Goal: Task Accomplishment & Management: Use online tool/utility

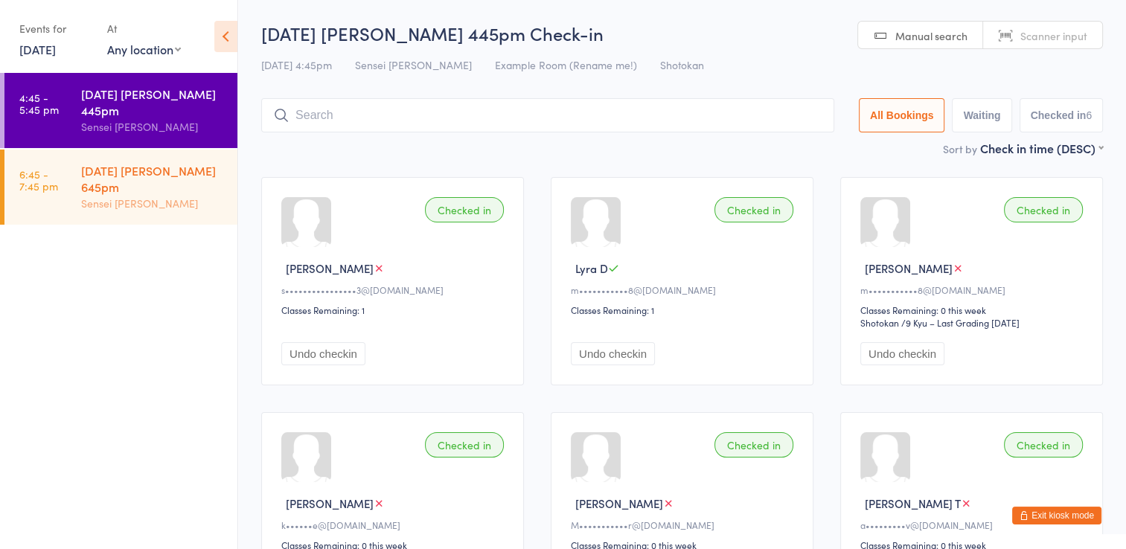
click at [127, 162] on div "[DATE] [PERSON_NAME] 645pm" at bounding box center [153, 178] width 144 height 33
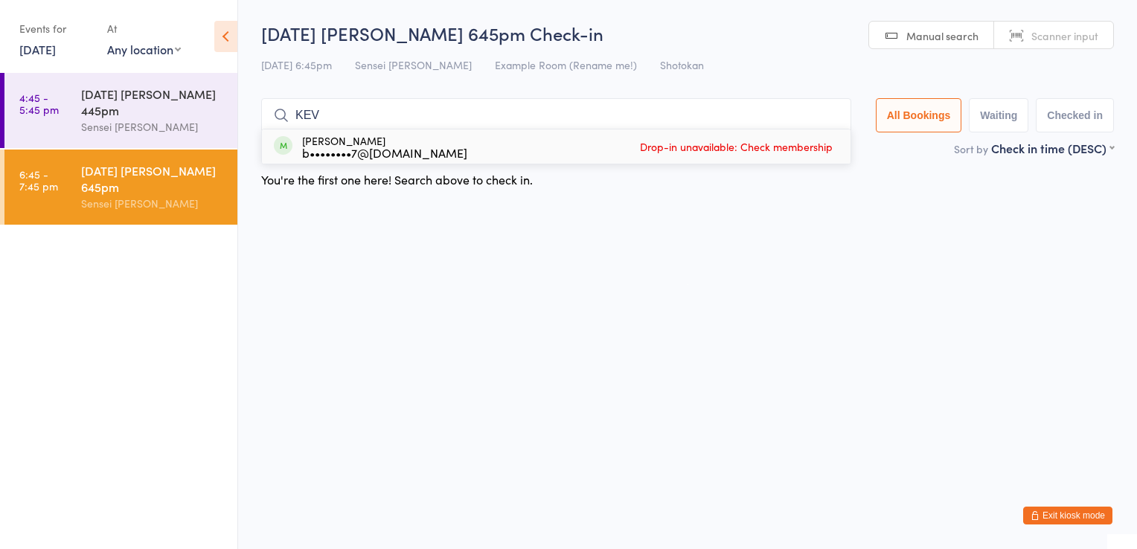
type input "KEV"
click at [674, 153] on span "Drop-in unavailable: Check membership" at bounding box center [736, 146] width 200 height 22
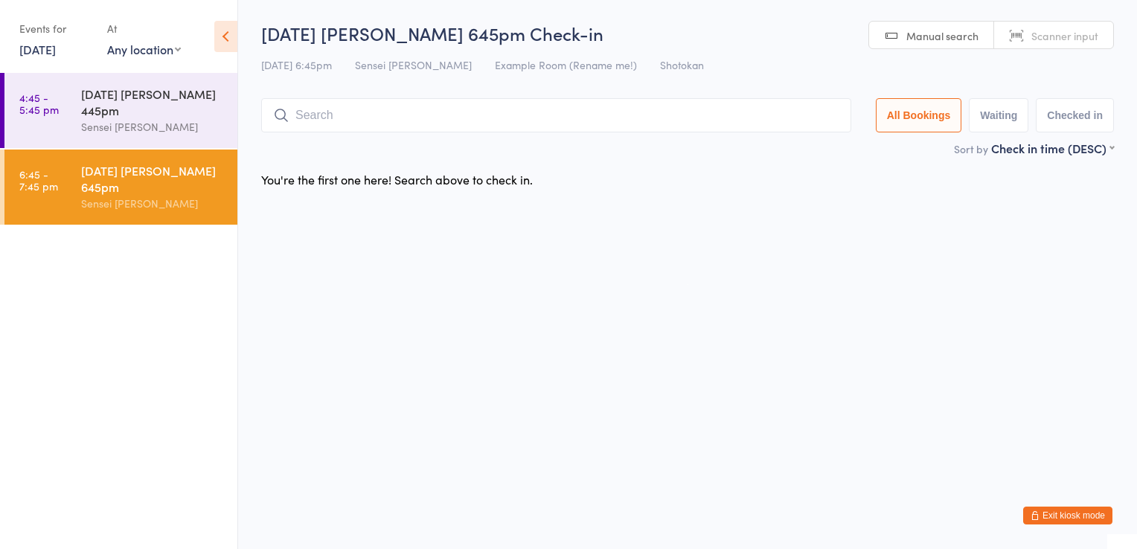
click at [220, 49] on icon at bounding box center [225, 36] width 23 height 31
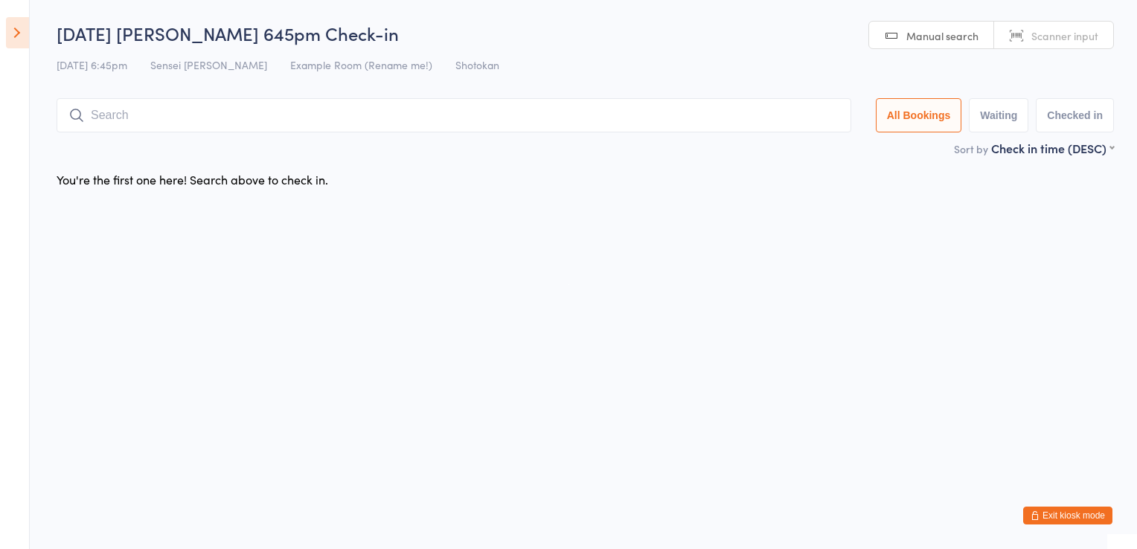
click at [1053, 519] on button "Exit kiosk mode" at bounding box center [1067, 516] width 89 height 18
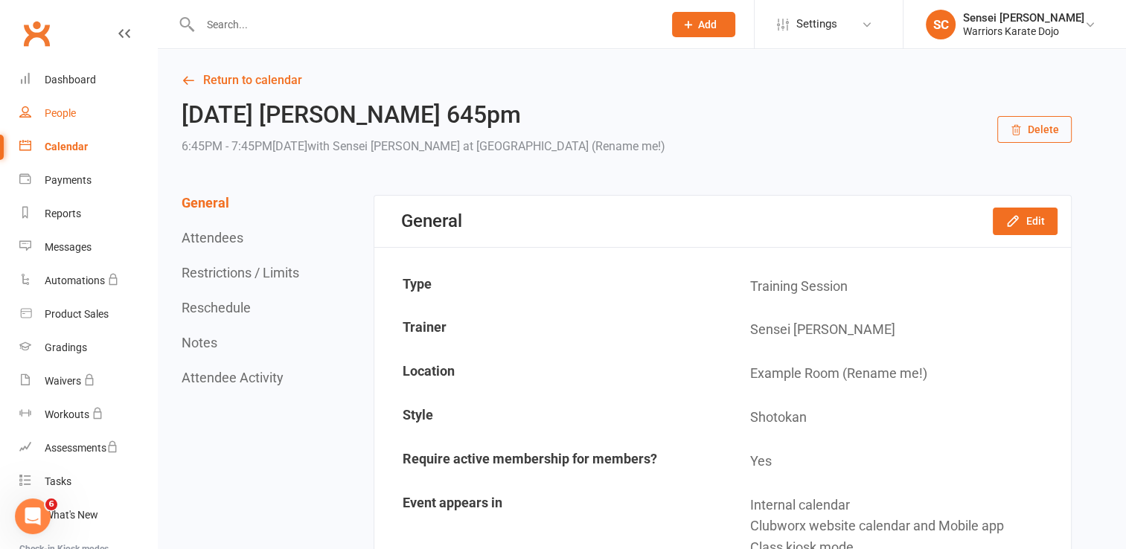
click at [62, 118] on div "People" at bounding box center [60, 113] width 31 height 12
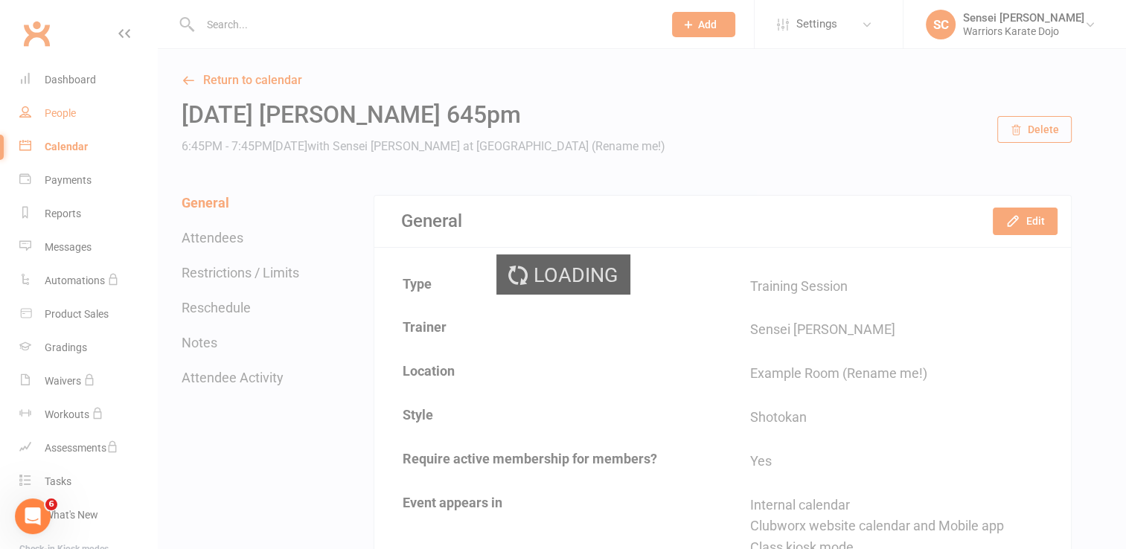
select select "100"
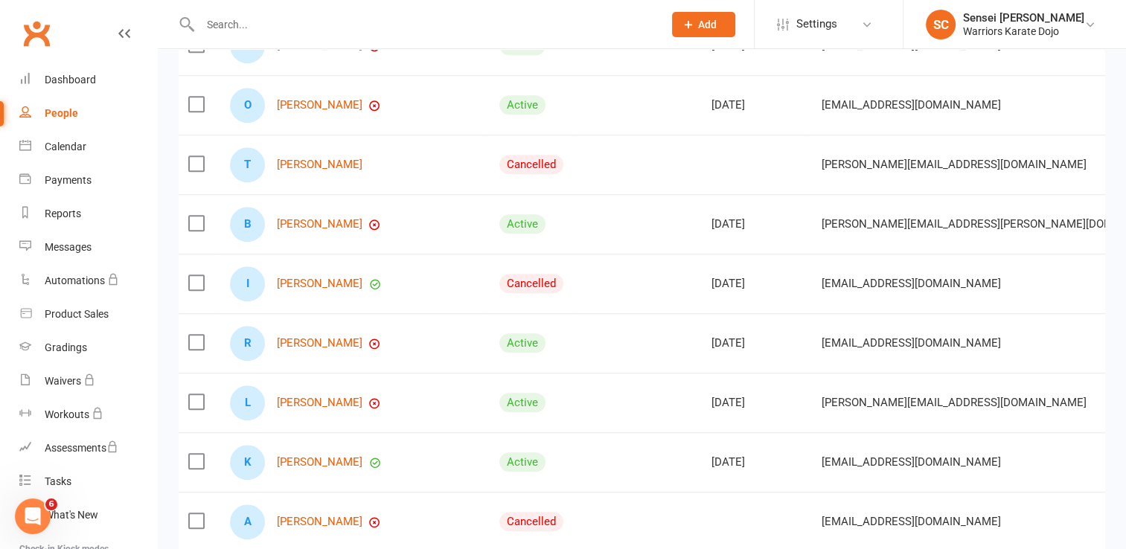
scroll to position [1322, 0]
